Goal: Information Seeking & Learning: Learn about a topic

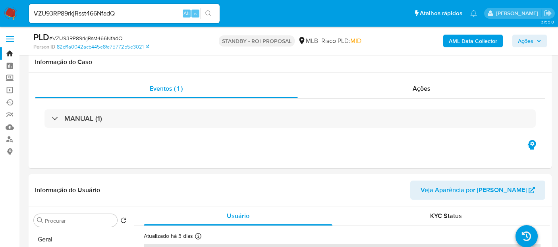
select select "10"
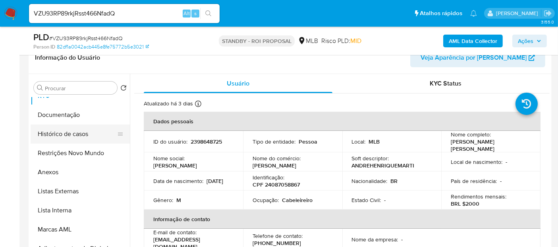
scroll to position [44, 0]
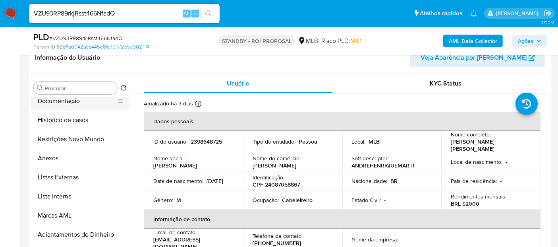
click at [64, 105] on button "Documentação" at bounding box center [77, 100] width 93 height 19
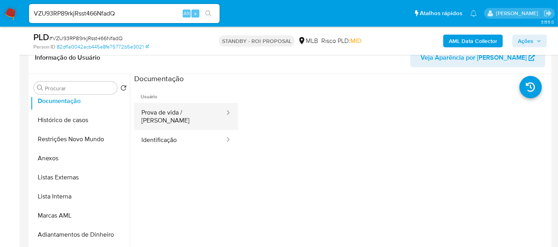
click at [182, 114] on button "Prova de vida / [PERSON_NAME]" at bounding box center [179, 116] width 91 height 27
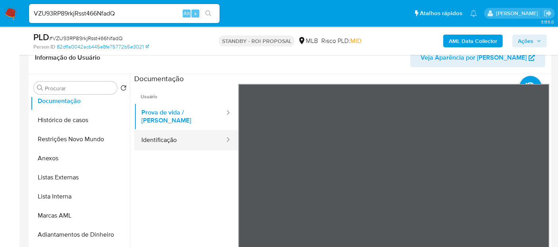
click at [175, 134] on button "Identificação" at bounding box center [179, 140] width 91 height 20
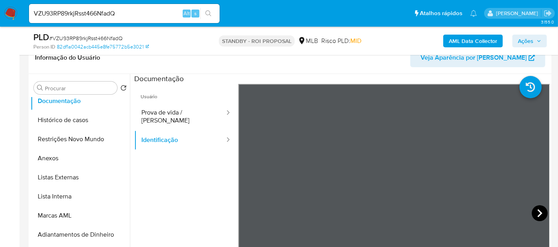
click at [537, 210] on icon at bounding box center [539, 213] width 5 height 8
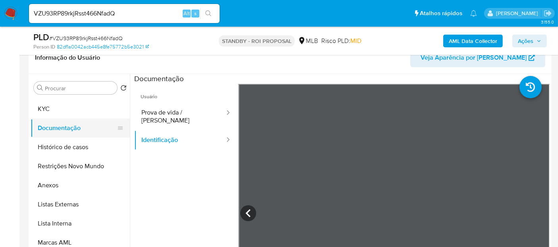
scroll to position [0, 0]
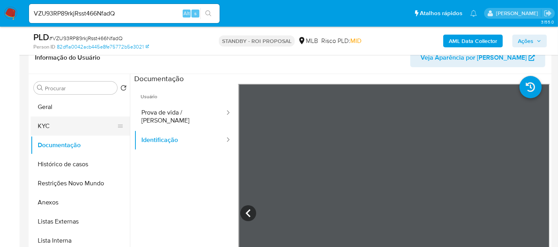
click at [48, 126] on button "KYC" at bounding box center [77, 125] width 93 height 19
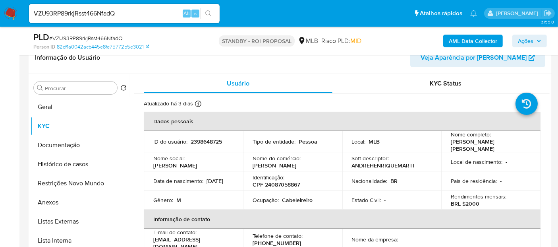
drag, startPoint x: 153, startPoint y: 184, endPoint x: 193, endPoint y: 184, distance: 40.5
click at [193, 184] on div "Data [PERSON_NAME] : [DEMOGRAPHIC_DATA]" at bounding box center [193, 180] width 80 height 7
copy p "[DATE]"
click at [77, 184] on button "Restrições Novo Mundo" at bounding box center [77, 183] width 93 height 19
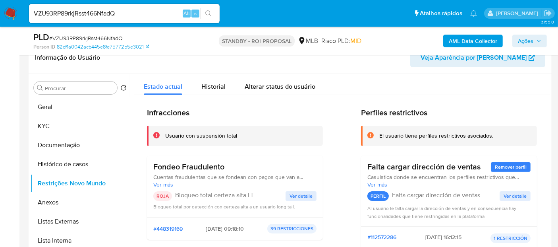
click at [302, 195] on span "Ver detalle" at bounding box center [301, 196] width 23 height 8
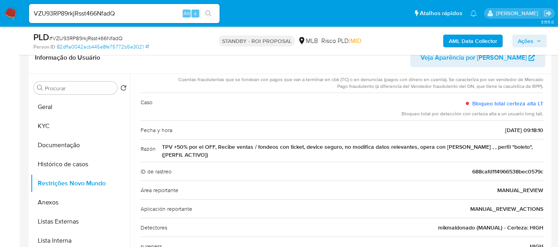
scroll to position [7, 0]
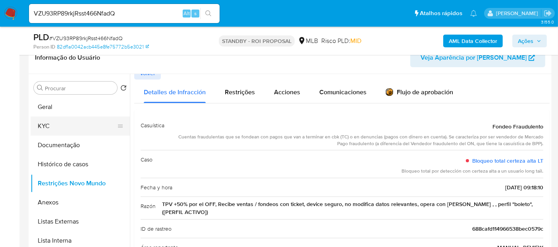
click at [45, 126] on button "KYC" at bounding box center [77, 125] width 93 height 19
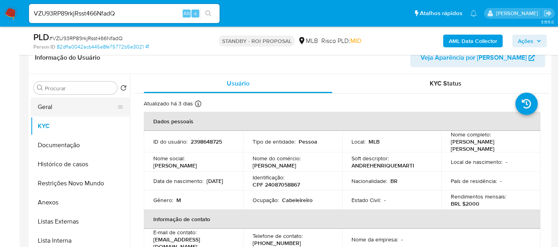
click at [54, 105] on button "Geral" at bounding box center [77, 106] width 93 height 19
